Goal: Task Accomplishment & Management: Manage account settings

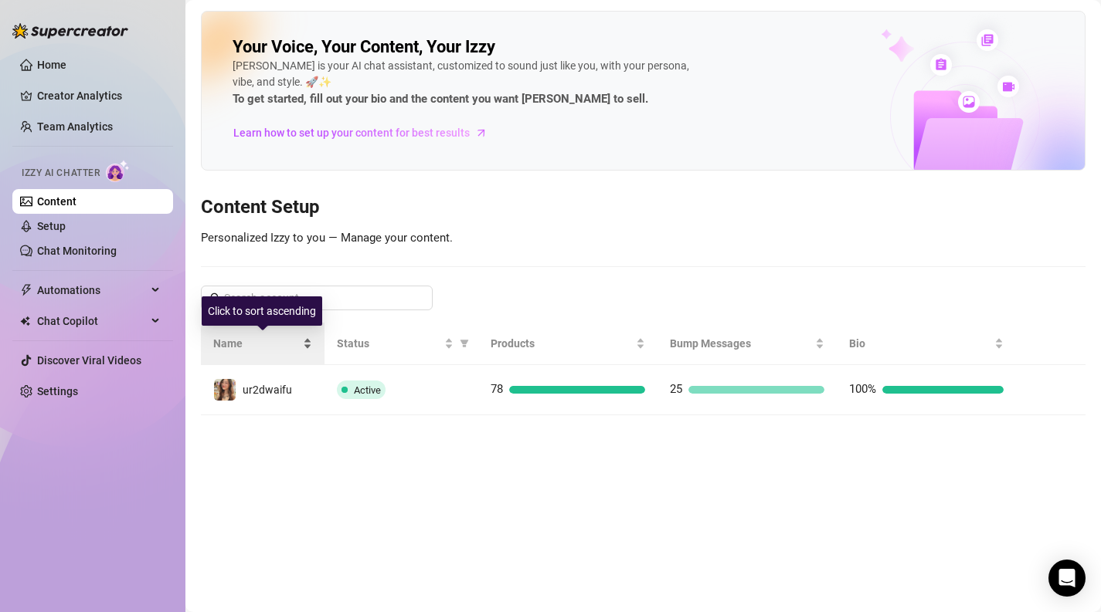
click at [298, 352] on div "Name" at bounding box center [262, 343] width 99 height 17
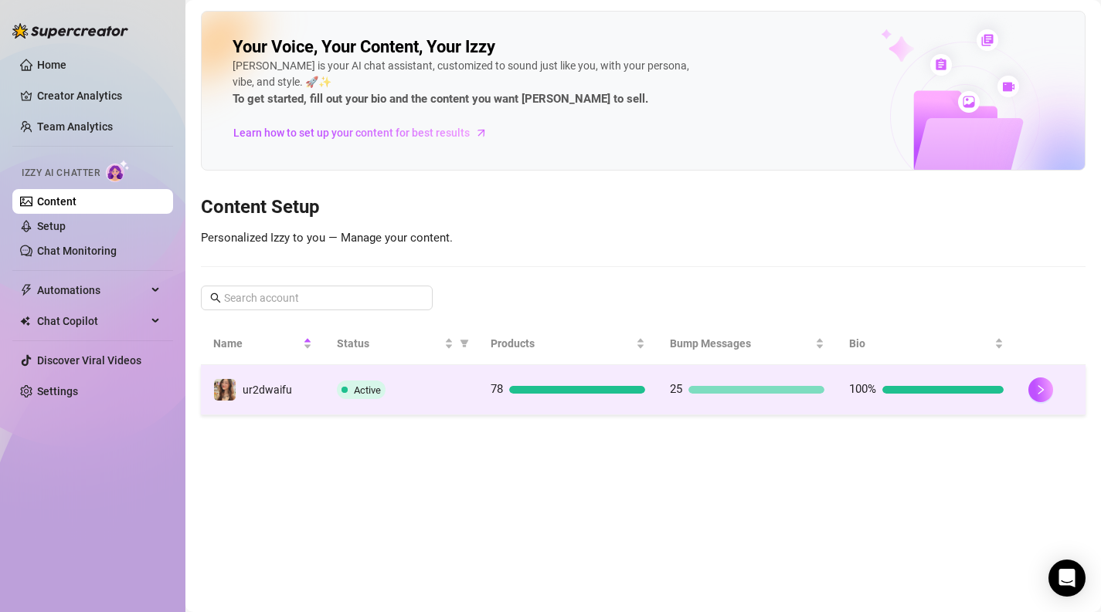
click at [300, 375] on td "ur2dwaifu" at bounding box center [263, 390] width 124 height 50
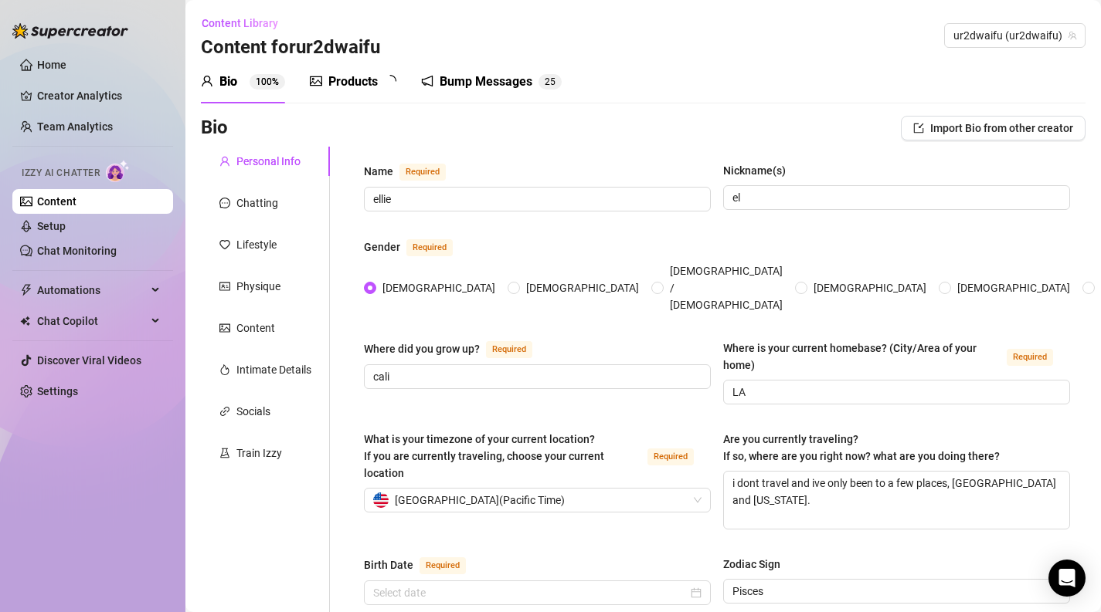
type input "[DATE]"
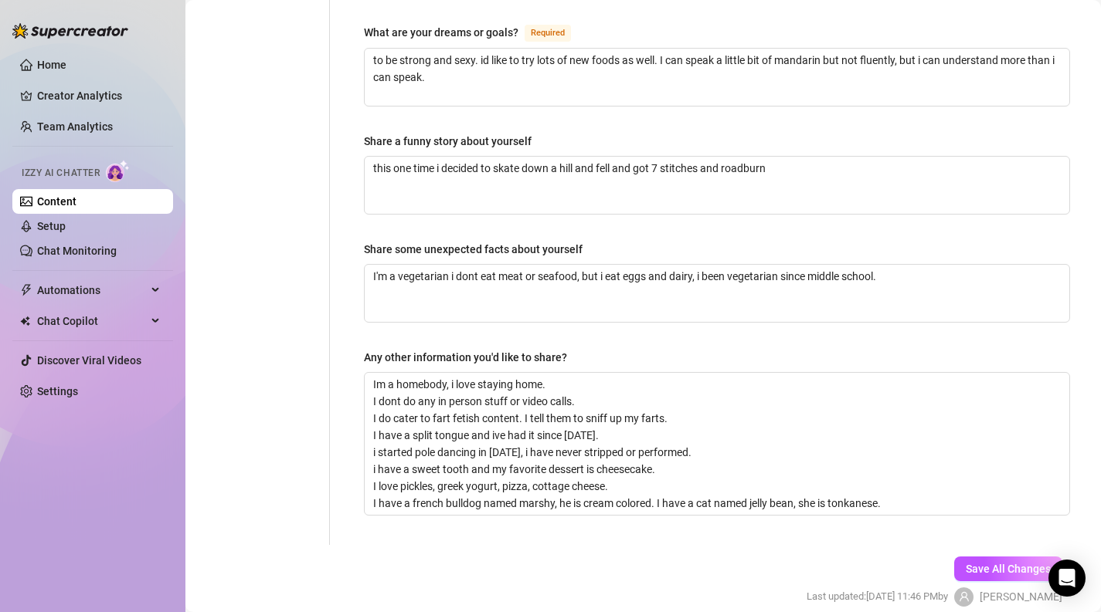
scroll to position [1019, 0]
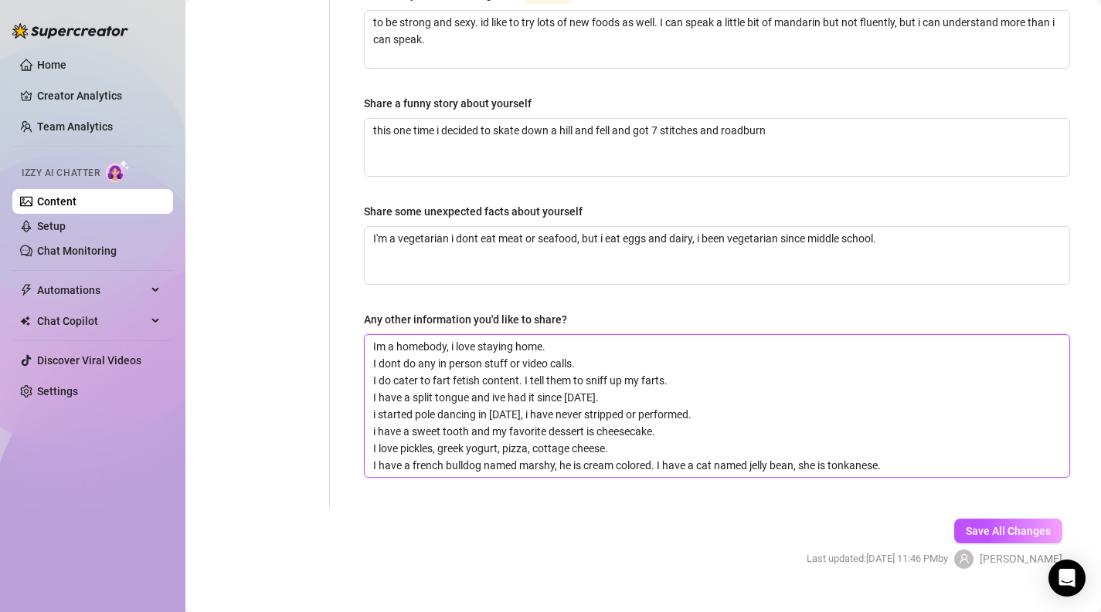
click at [904, 435] on textarea "Im a homebody, i love staying home. I dont do any in person stuff or video call…" at bounding box center [717, 406] width 704 height 142
type textarea "Im a homebody, i love staying home. I dont do any in person stuff or video call…"
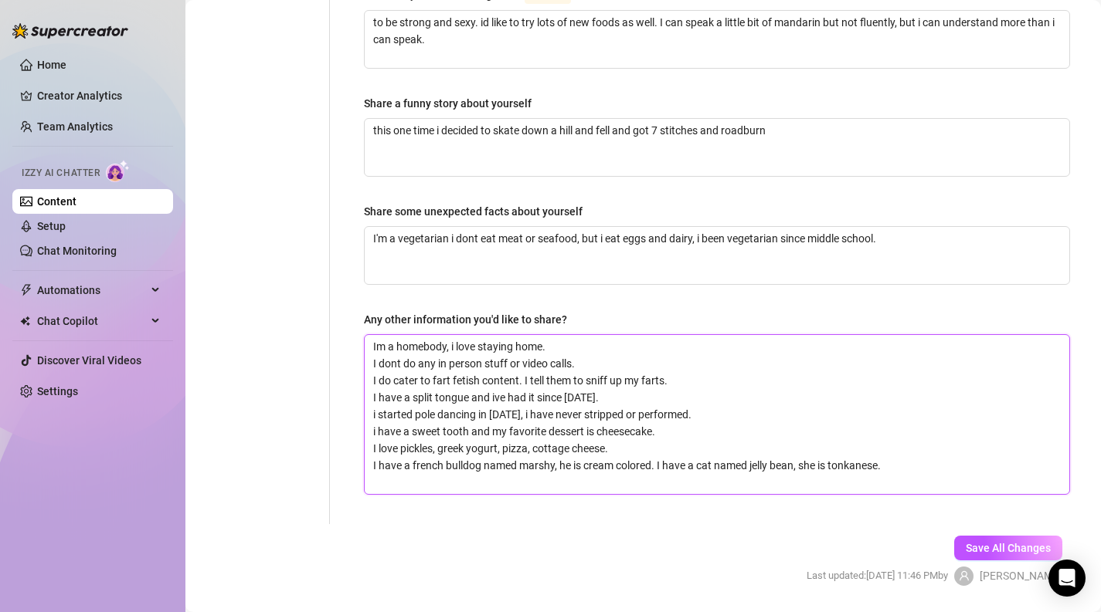
scroll to position [0, 0]
type textarea "Im a homebody, i love staying home. I dont do any in person stuff or video call…"
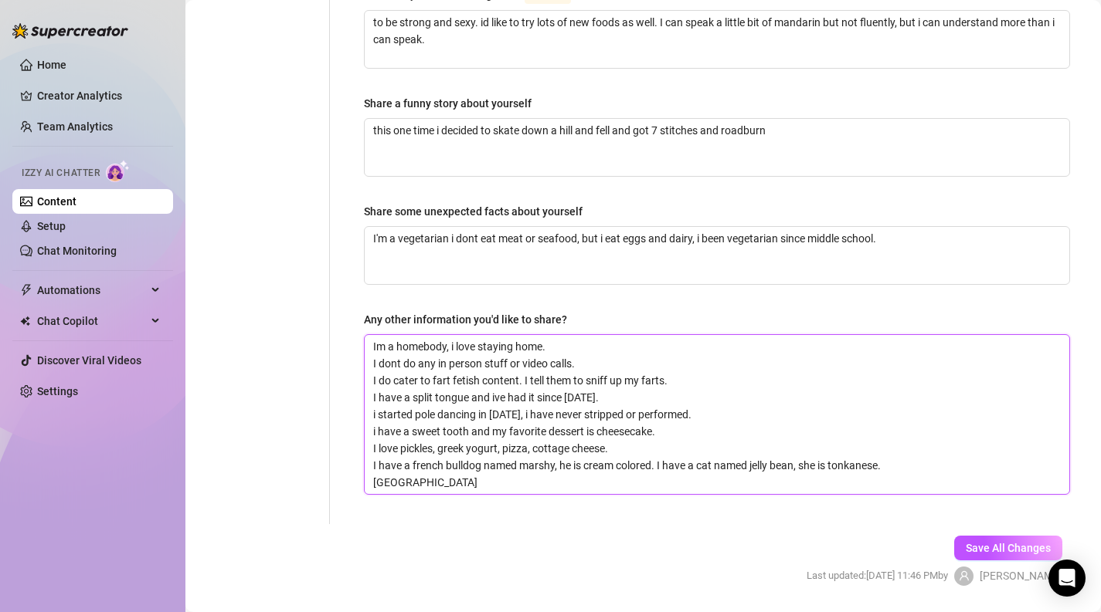
type textarea "Im a homebody, i love staying home. I dont do any in person stuff or video call…"
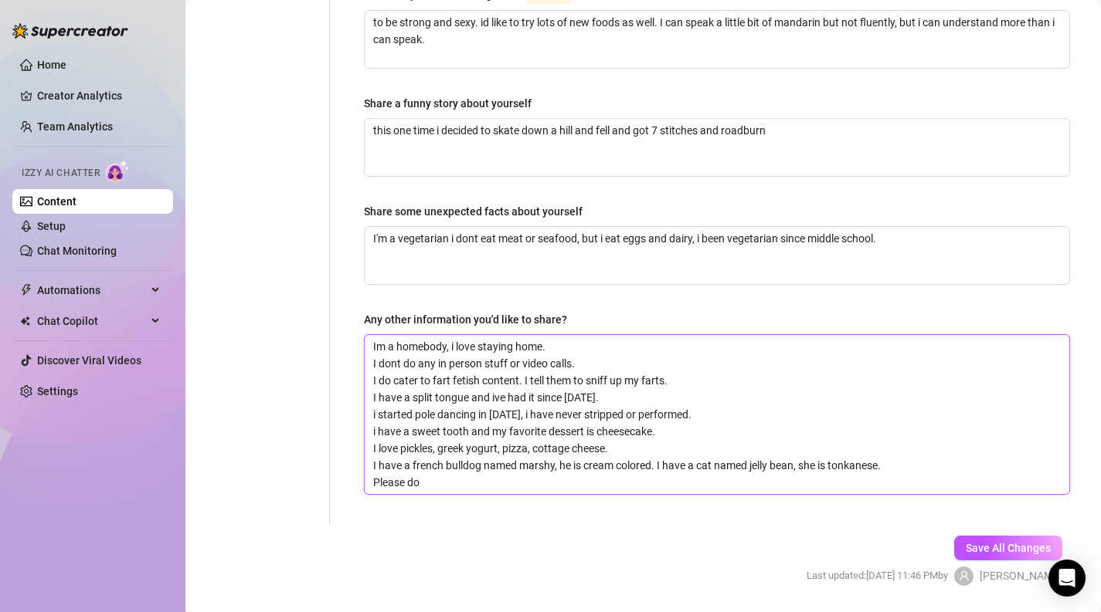
type textarea "Im a homebody, i love staying home. I dont do any in person stuff or video call…"
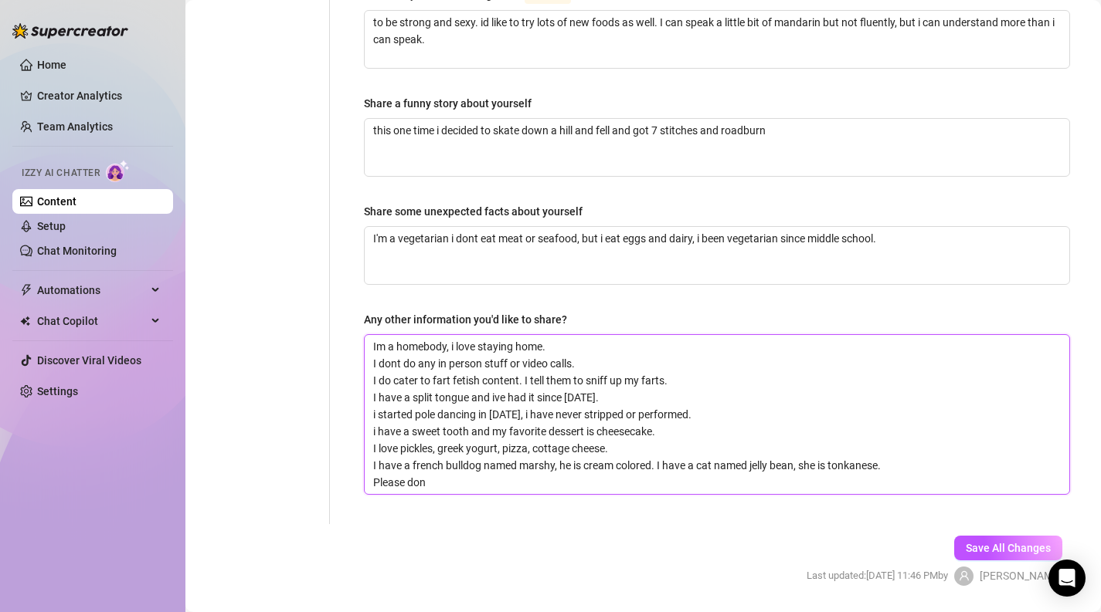
type textarea "Im a homebody, i love staying home. I dont do any in person stuff or video call…"
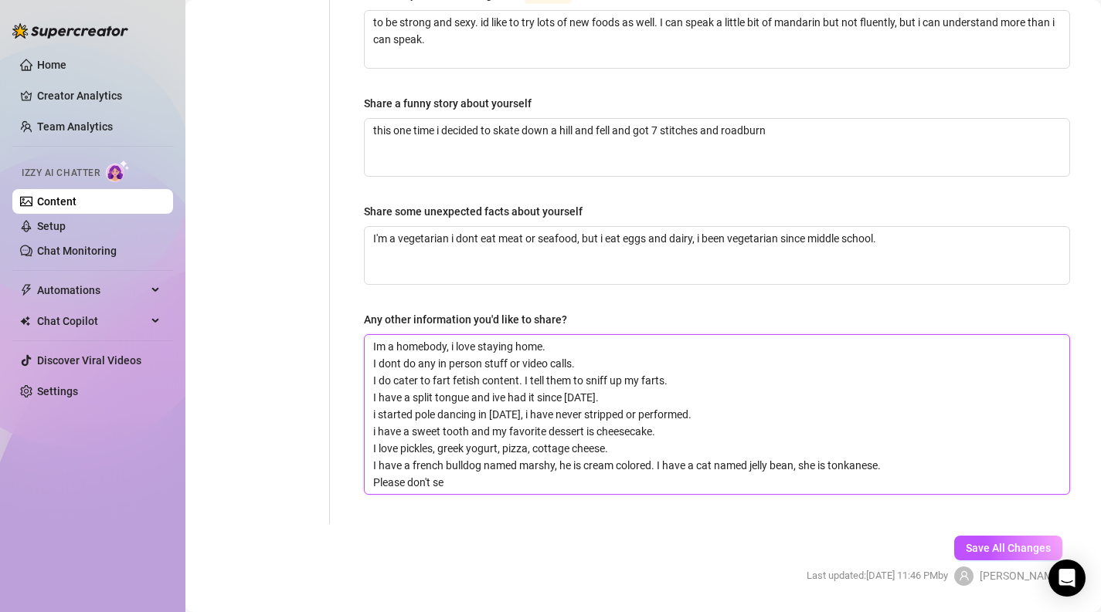
type textarea "Im a homebody, i love staying home. I dont do any in person stuff or video call…"
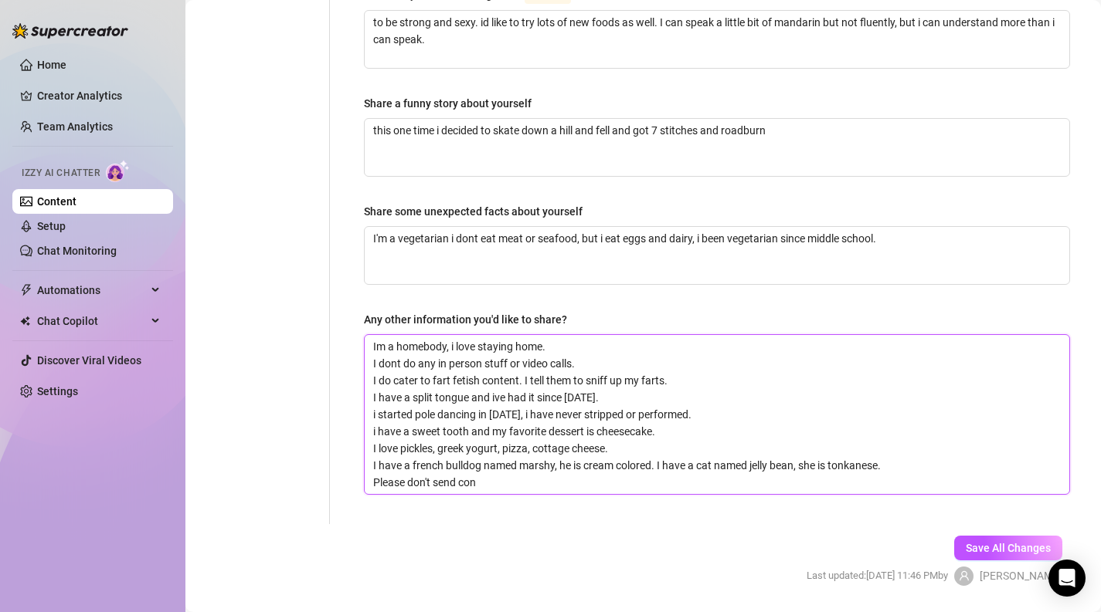
type textarea "Im a homebody, i love staying home. I dont do any in person stuff or video call…"
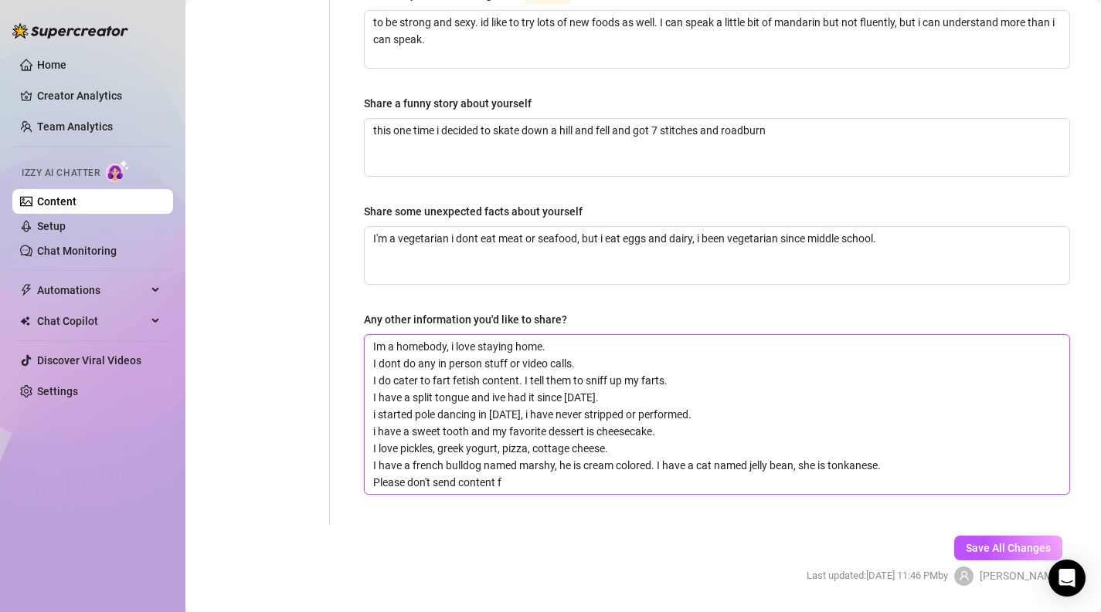
type textarea "Im a homebody, i love staying home. I dont do any in person stuff or video call…"
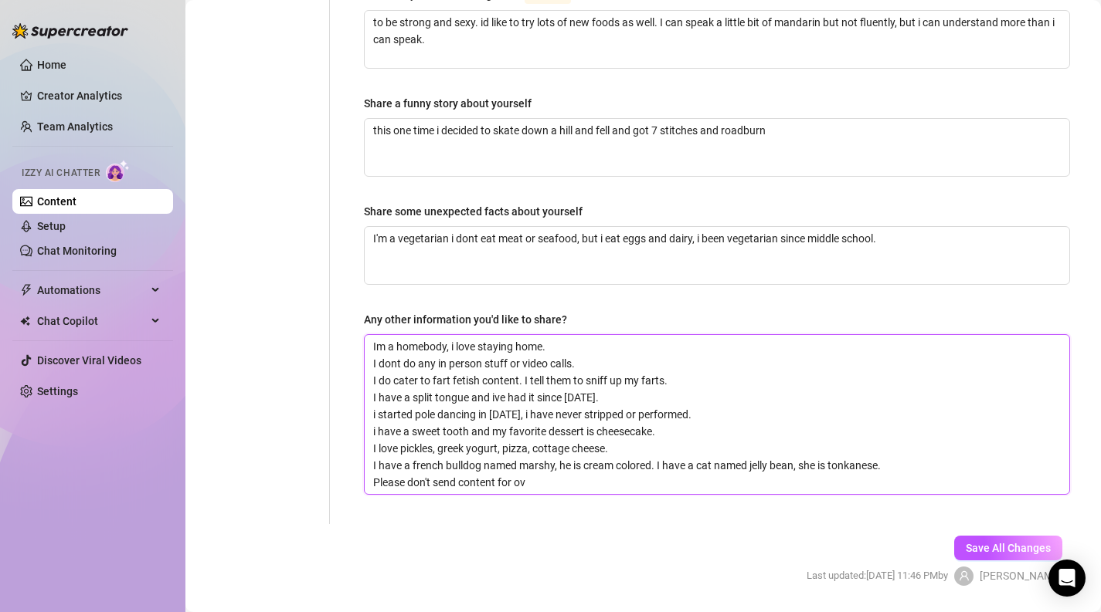
type textarea "Im a homebody, i love staying home. I dont do any in person stuff or video call…"
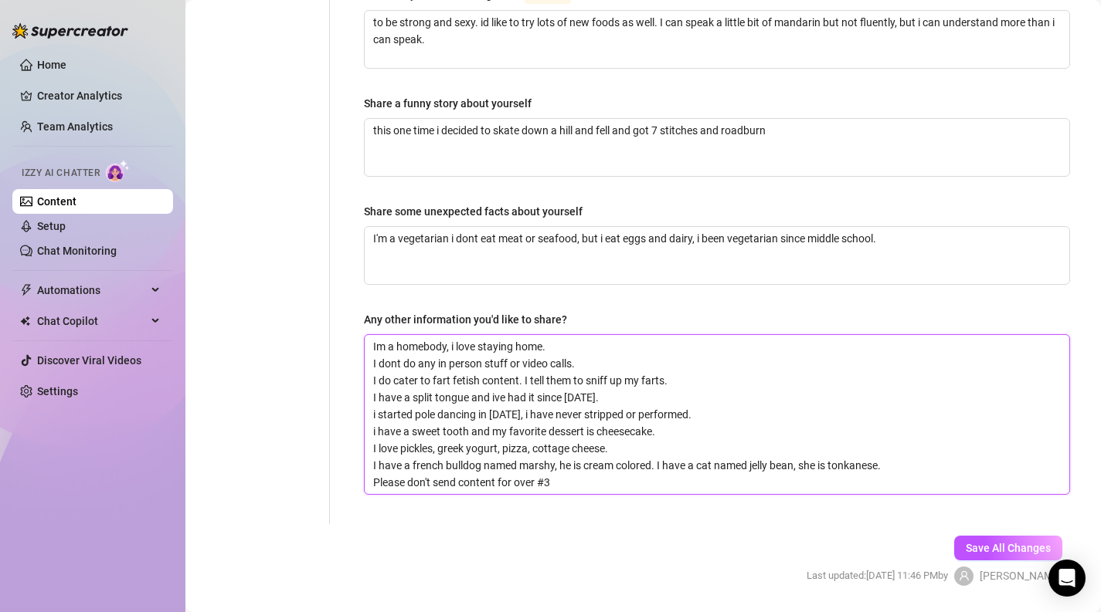
type textarea "Im a homebody, i love staying home. I dont do any in person stuff or video call…"
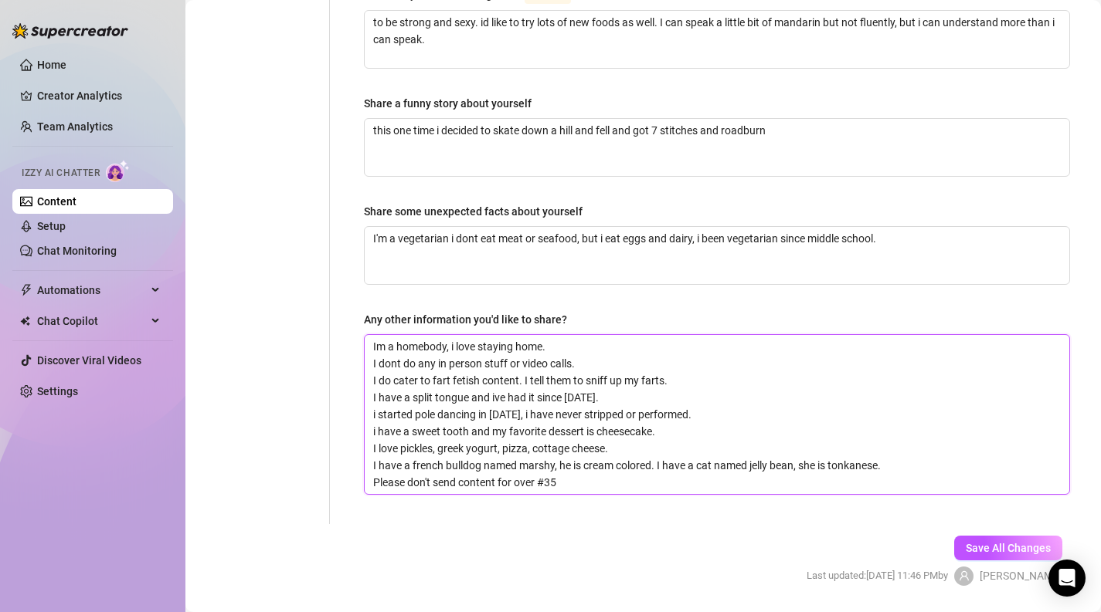
type textarea "Im a homebody, i love staying home. I dont do any in person stuff or video call…"
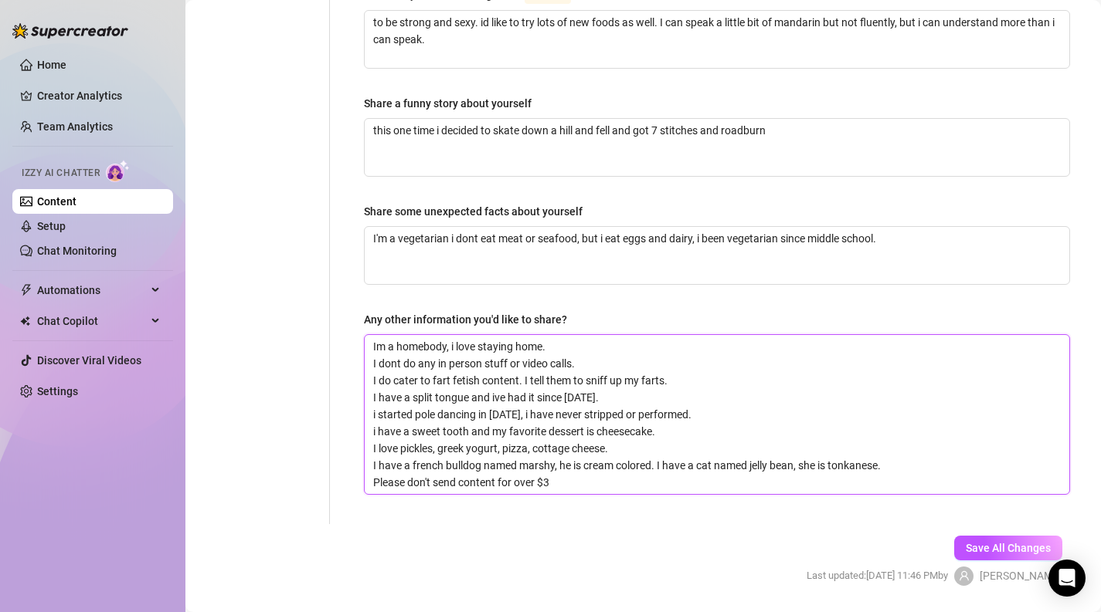
type textarea "Im a homebody, i love staying home. I dont do any in person stuff or video call…"
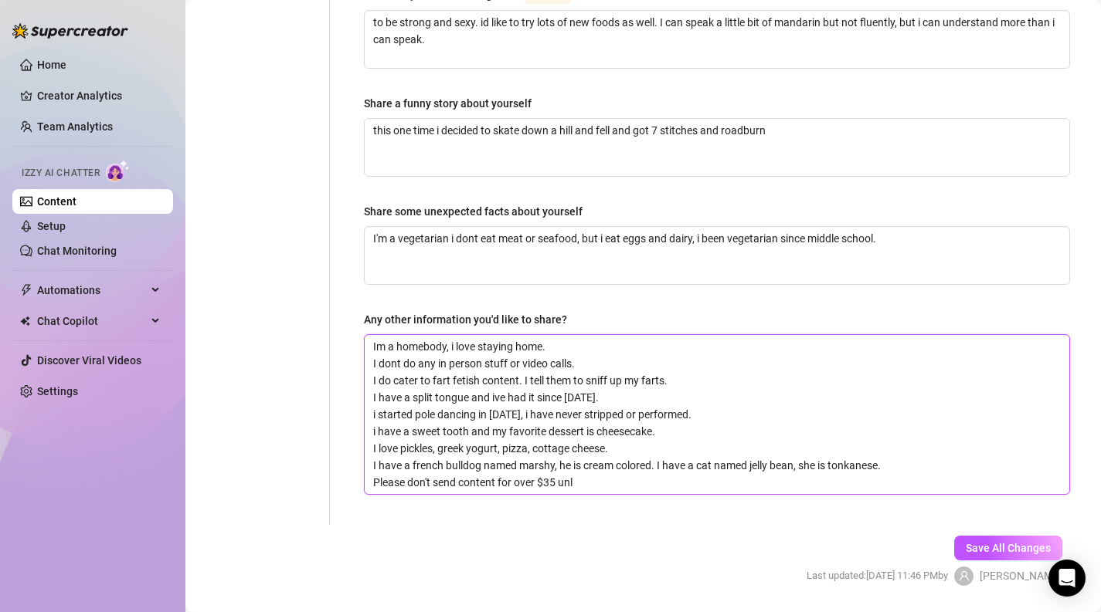
type textarea "Im a homebody, i love staying home. I dont do any in person stuff or video call…"
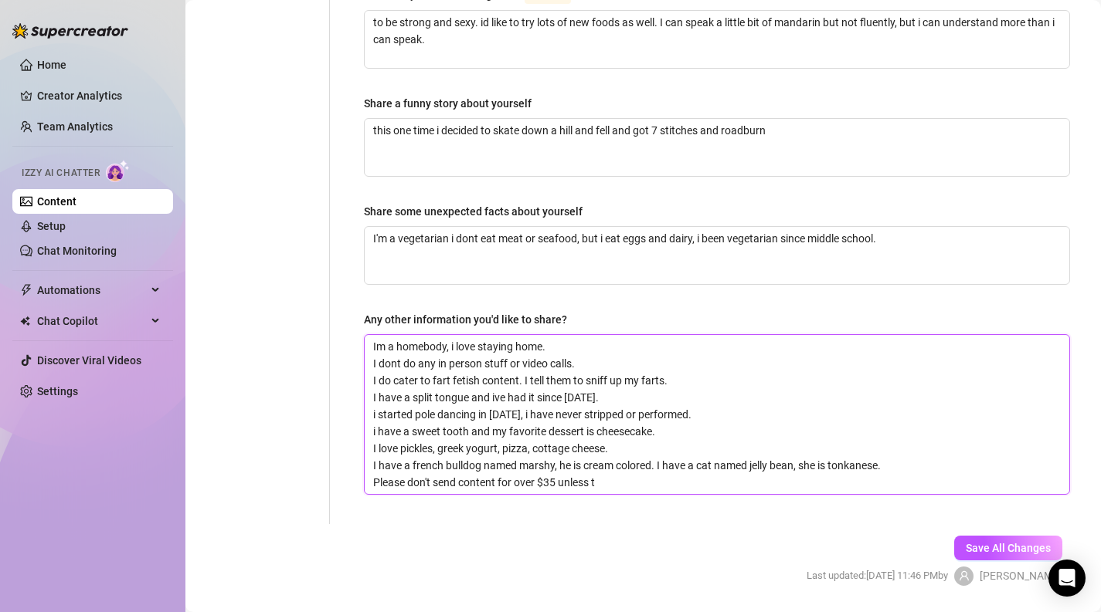
type textarea "Im a homebody, i love staying home. I dont do any in person stuff or video call…"
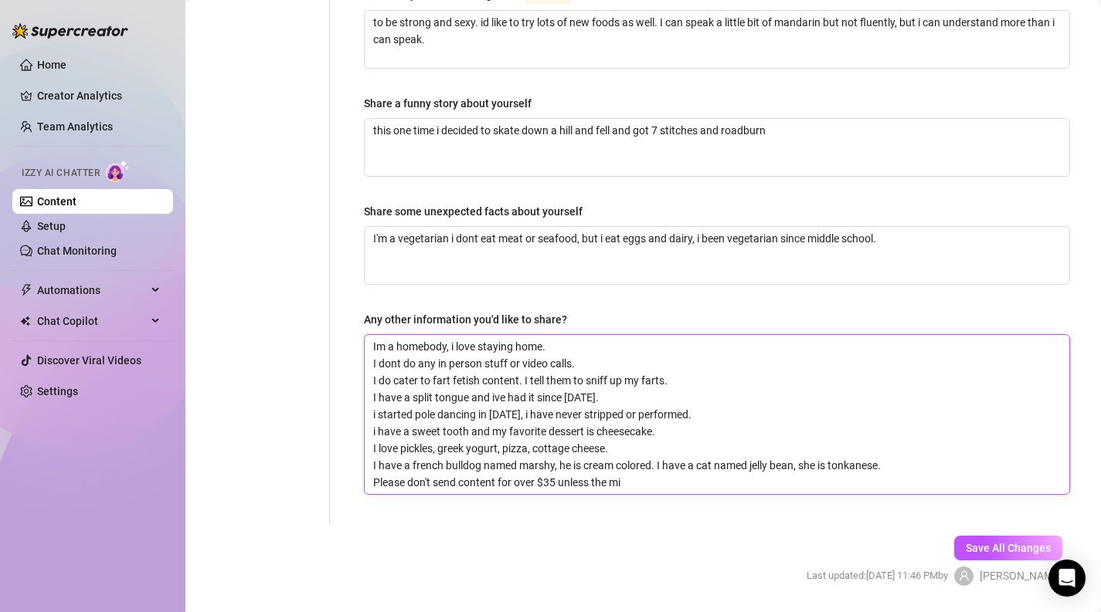
type textarea "Im a homebody, i love staying home. I dont do any in person stuff or video call…"
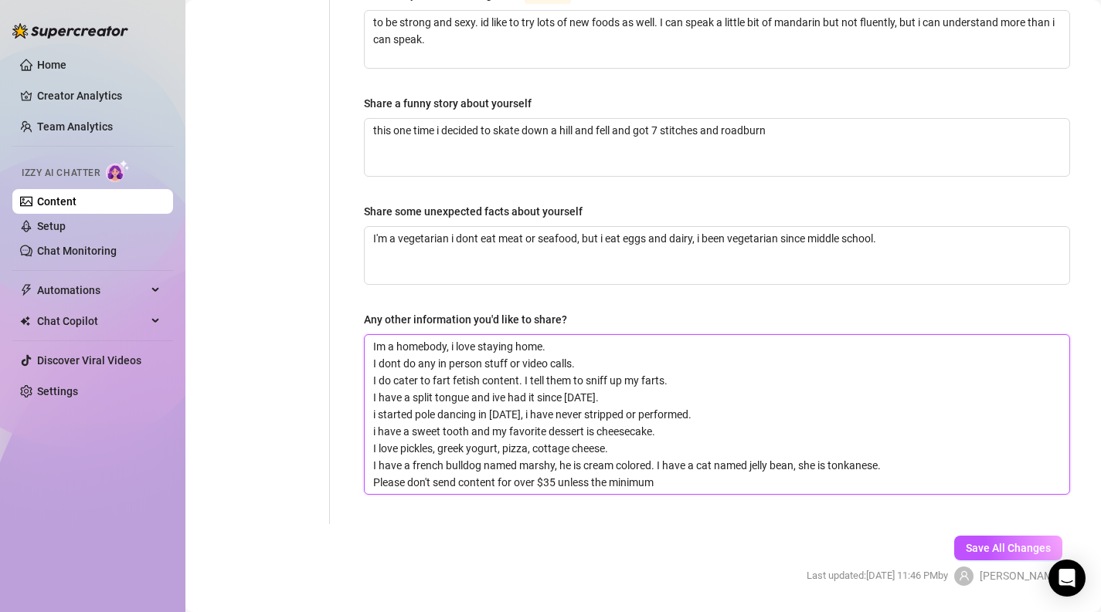
type textarea "Im a homebody, i love staying home. I dont do any in person stuff or video call…"
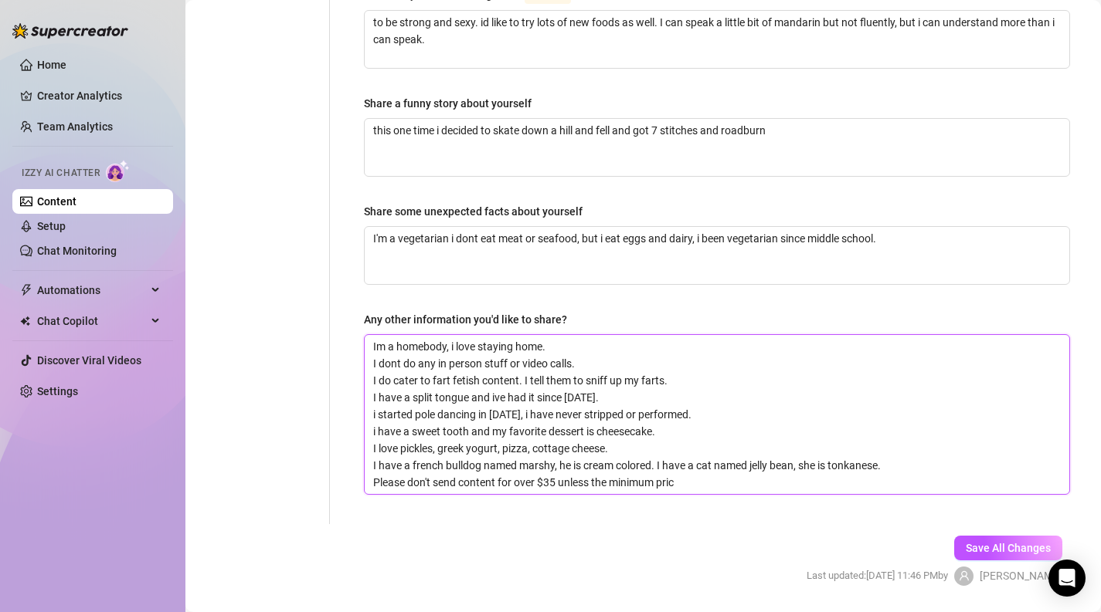
type textarea "Im a homebody, i love staying home. I dont do any in person stuff or video call…"
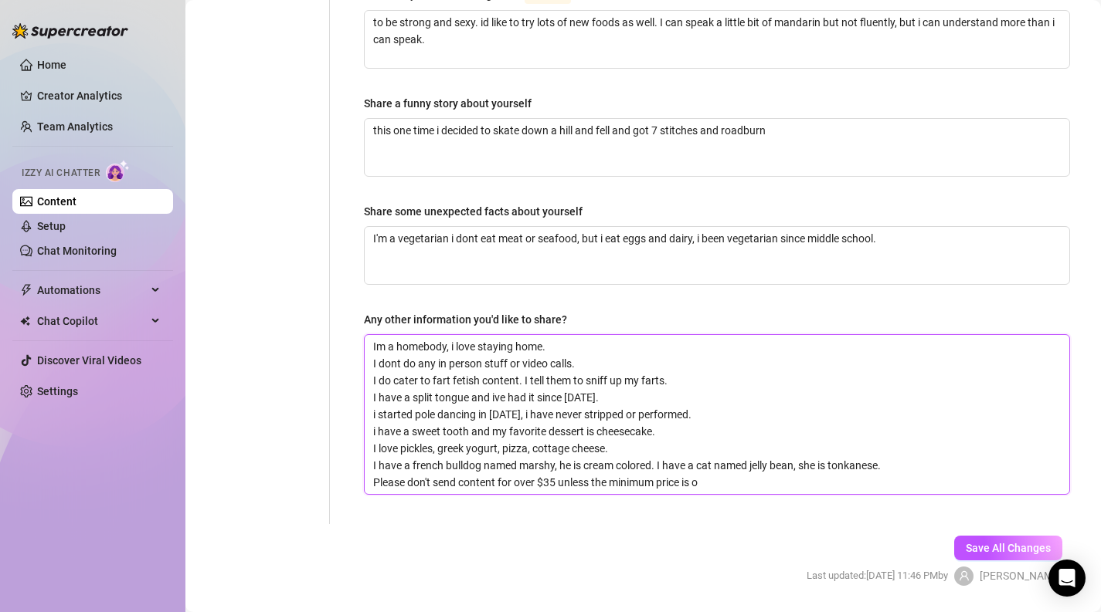
type textarea "Im a homebody, i love staying home. I dont do any in person stuff or video call…"
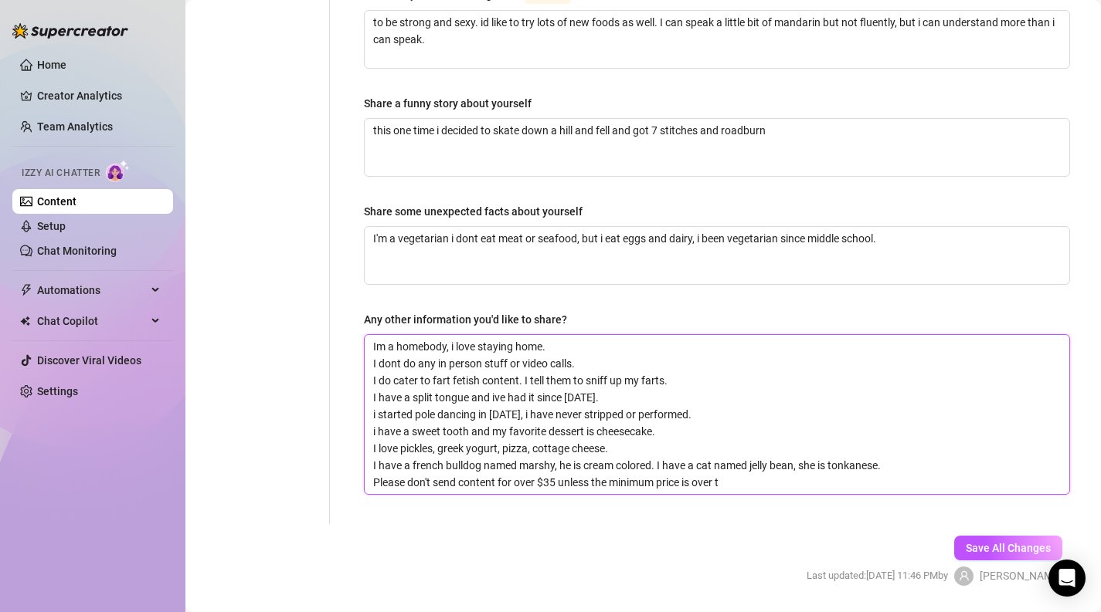
type textarea "Im a homebody, i love staying home. I dont do any in person stuff or video call…"
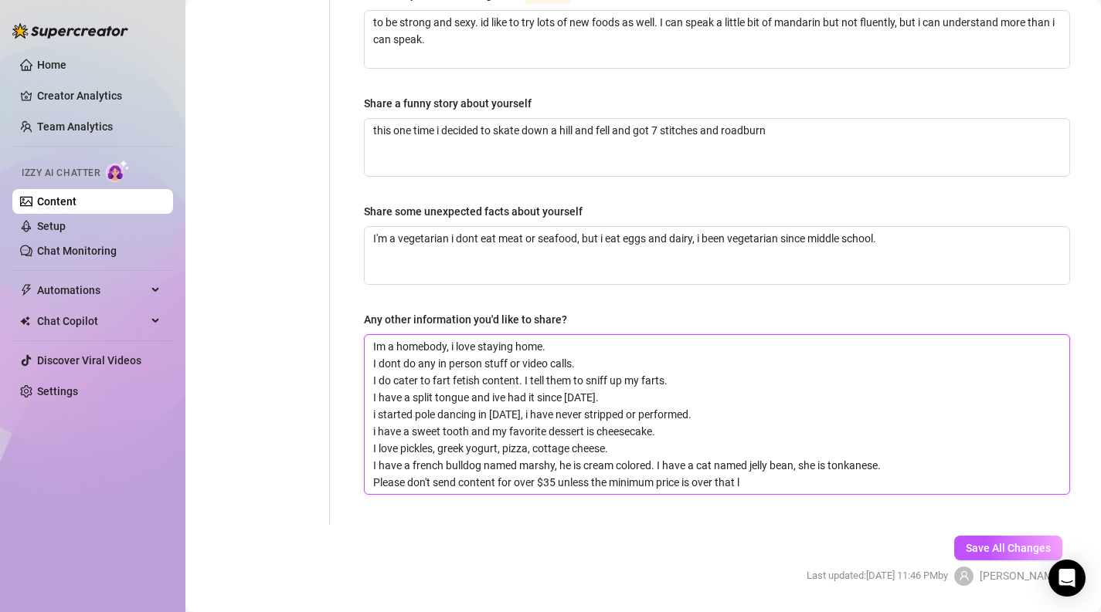
type textarea "Im a homebody, i love staying home. I dont do any in person stuff or video call…"
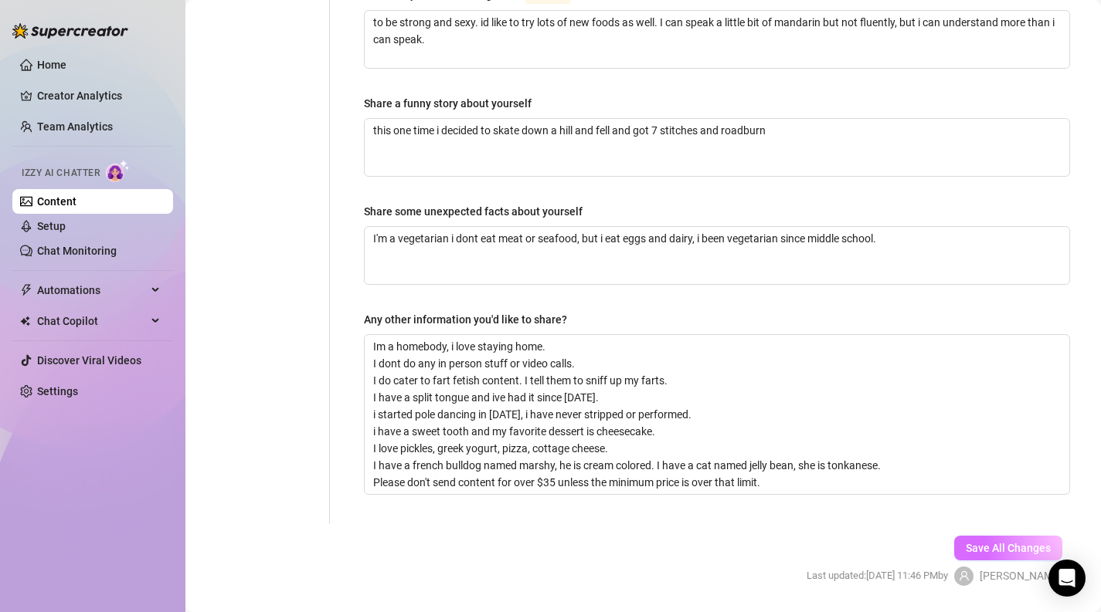
click at [1057, 536] on button "Save All Changes" at bounding box center [1008, 548] width 108 height 25
